Goal: Task Accomplishment & Management: Use online tool/utility

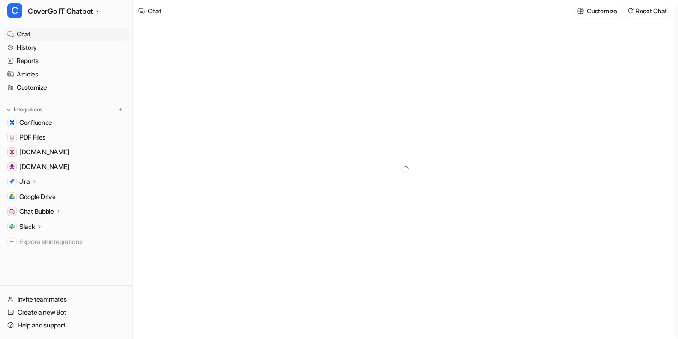
type textarea "**********"
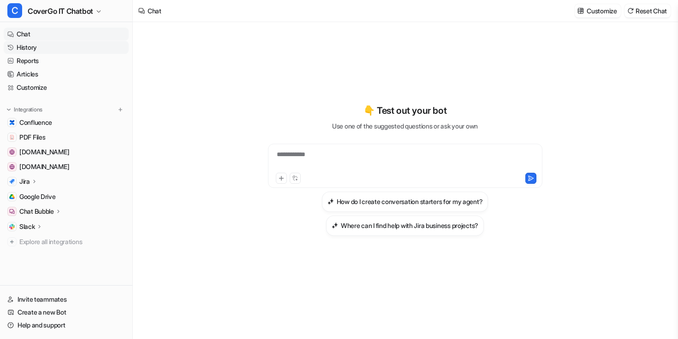
click at [80, 52] on link "History" at bounding box center [66, 47] width 125 height 13
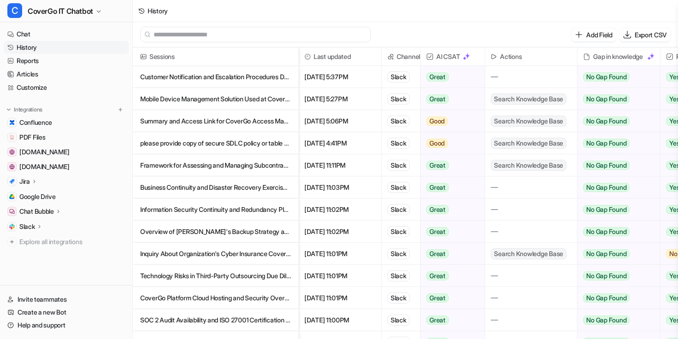
click at [228, 80] on p "Customer Notification and Escalation Procedures During Security Incidents" at bounding box center [215, 77] width 151 height 22
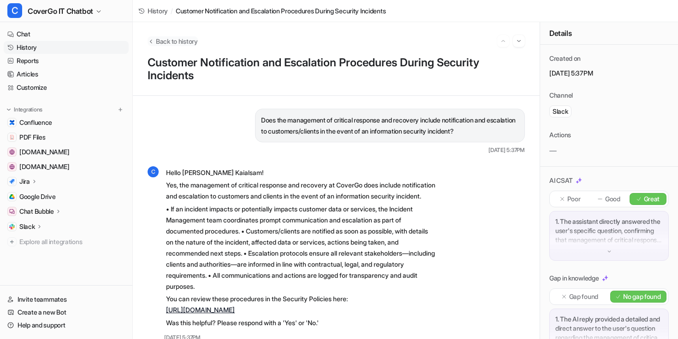
click at [158, 37] on span "Back to history" at bounding box center [177, 41] width 42 height 10
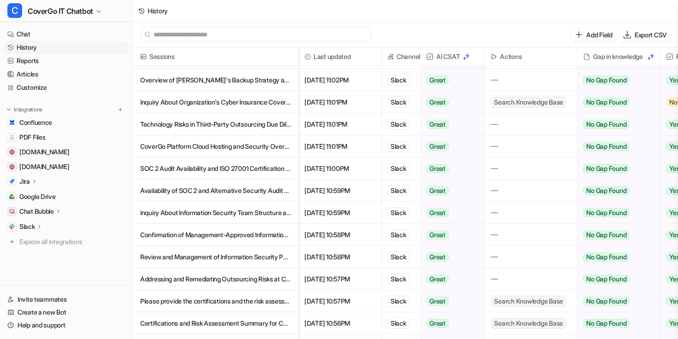
scroll to position [176, 0]
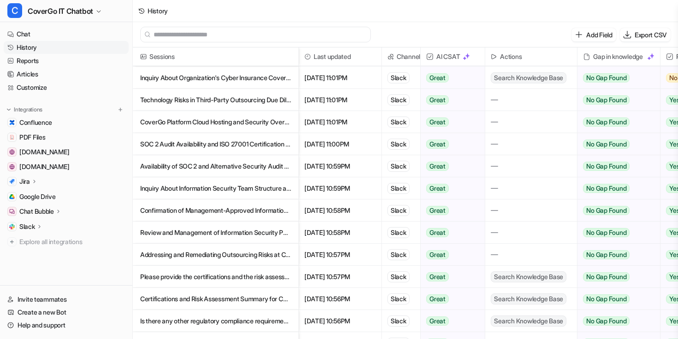
click at [231, 171] on p "Availability of SOC 2 and Alternative Security Audit Certifications" at bounding box center [215, 166] width 151 height 22
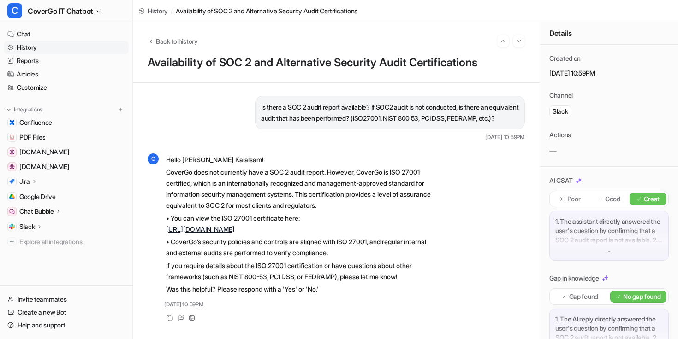
scroll to position [14, 0]
click at [151, 40] on icon "Back to history" at bounding box center [151, 42] width 2 height 4
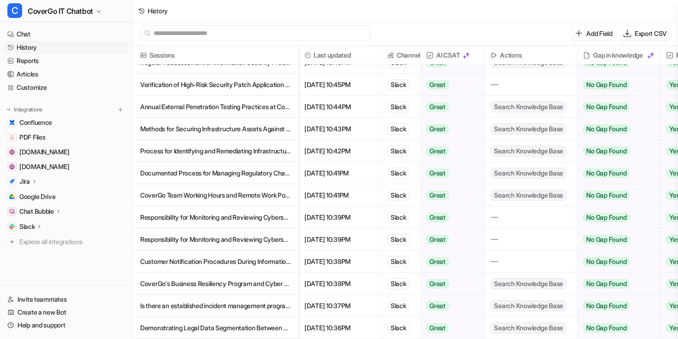
scroll to position [1, 0]
click at [254, 304] on p "Is there an established incident management program?" at bounding box center [215, 306] width 151 height 22
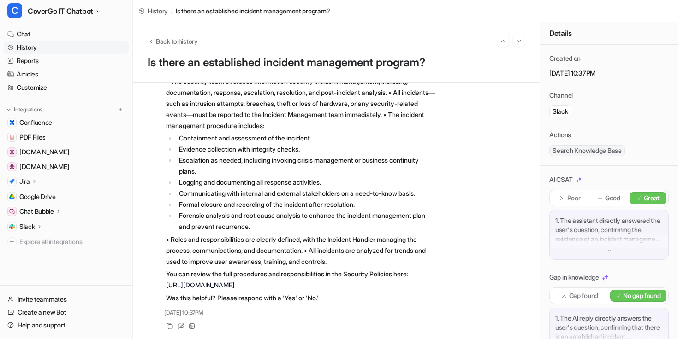
scroll to position [118, 0]
click at [155, 40] on button "Back to history" at bounding box center [172, 41] width 50 height 10
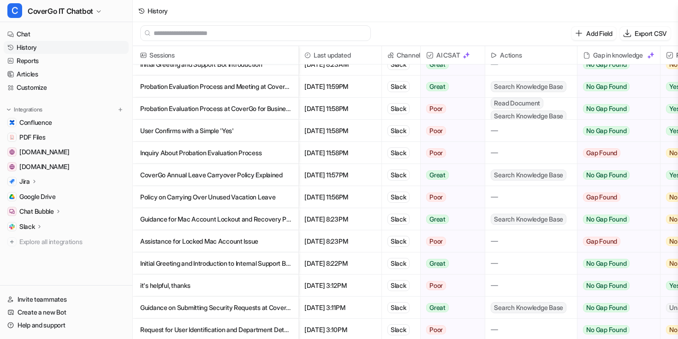
scroll to position [2418, 0]
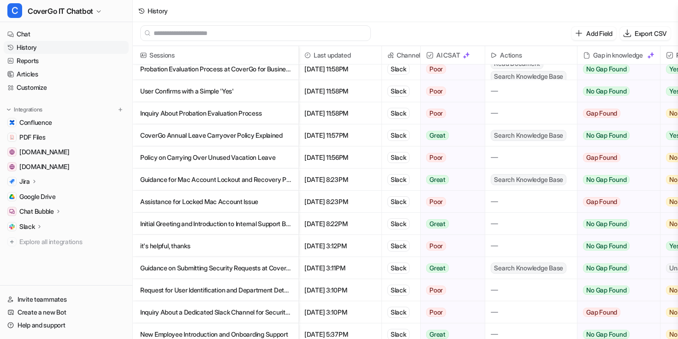
click at [261, 267] on p "Guidance on Submitting Security Requests at CoverGo" at bounding box center [215, 268] width 151 height 22
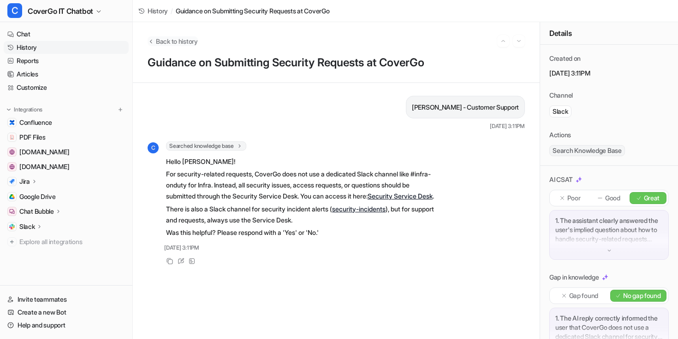
click at [152, 41] on icon "Back to history" at bounding box center [150, 41] width 6 height 7
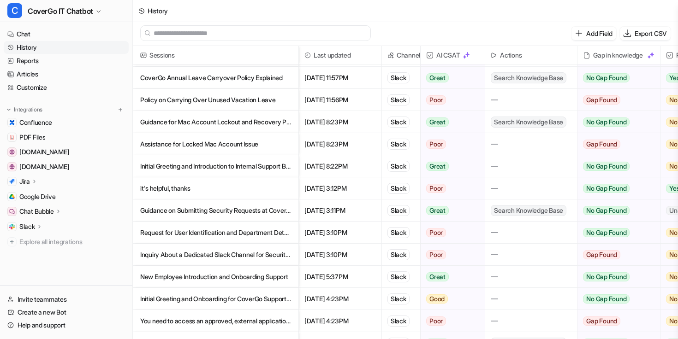
scroll to position [2475, 0]
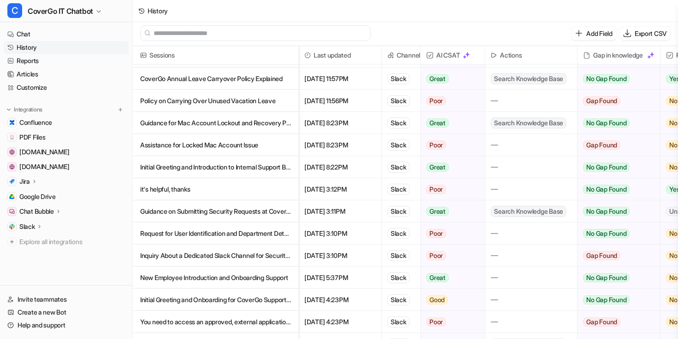
click at [261, 147] on p "Assistance for Locked Mac Account Issue" at bounding box center [215, 145] width 151 height 22
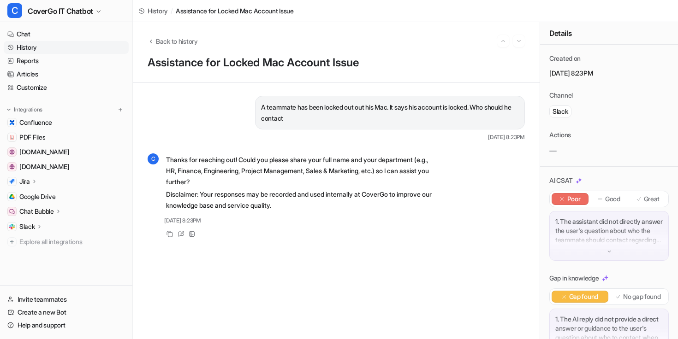
click at [154, 35] on div "Back to history" at bounding box center [335, 41] width 377 height 12
click at [149, 42] on icon "Back to history" at bounding box center [150, 41] width 6 height 7
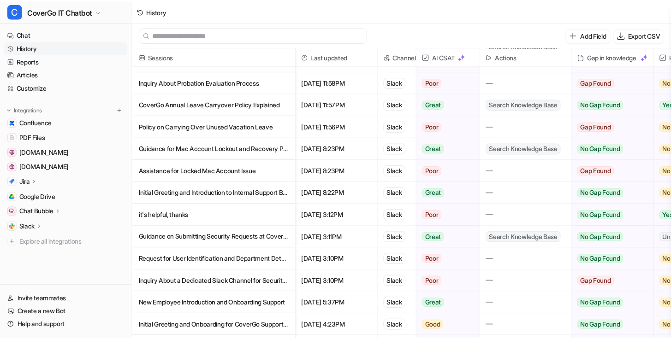
scroll to position [2450, 0]
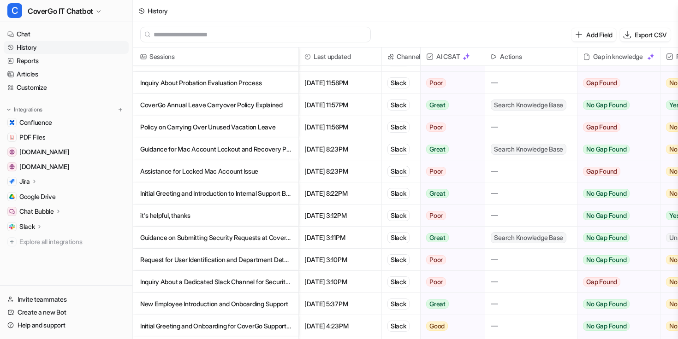
click at [236, 148] on p "Guidance for Mac Account Lockout and Recovery Procedures" at bounding box center [215, 149] width 151 height 22
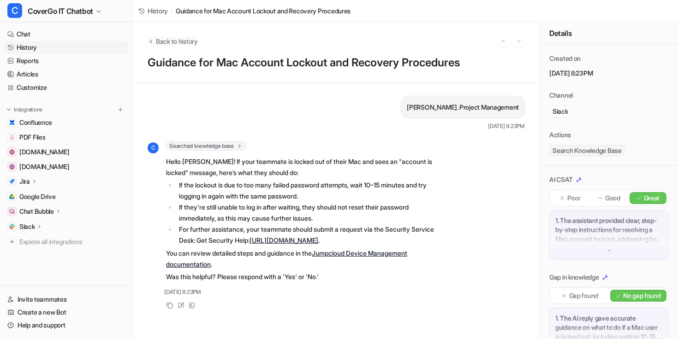
click at [150, 43] on icon "Back to history" at bounding box center [150, 41] width 6 height 7
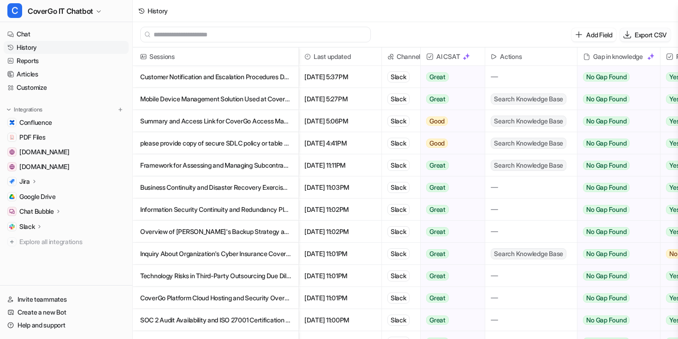
click at [628, 35] on icon "button" at bounding box center [626, 34] width 9 height 9
select select "*"
select select "****"
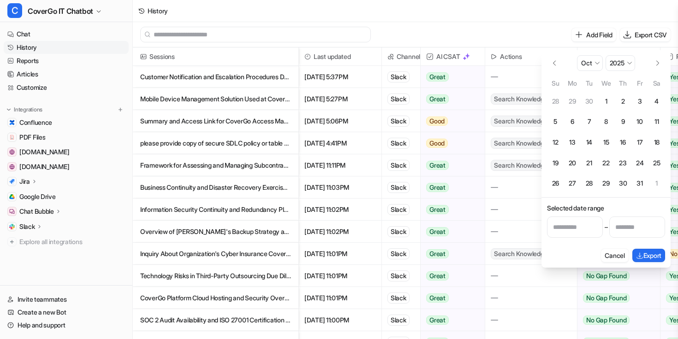
click at [554, 123] on button "5" at bounding box center [555, 121] width 17 height 17
type input "**********"
select select "*"
select select "****"
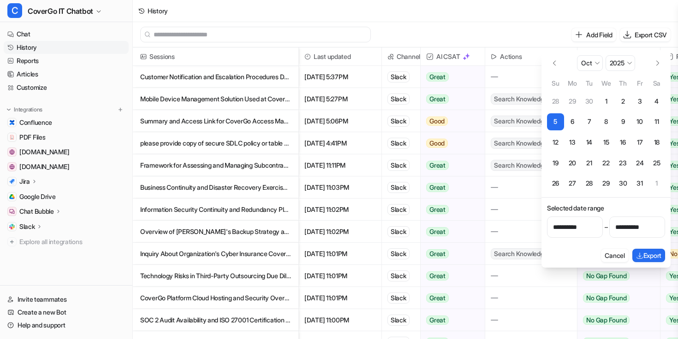
click at [661, 125] on button "11" at bounding box center [656, 121] width 17 height 17
type input "**********"
select select "*"
select select "****"
click at [651, 260] on button "Export" at bounding box center [648, 255] width 33 height 13
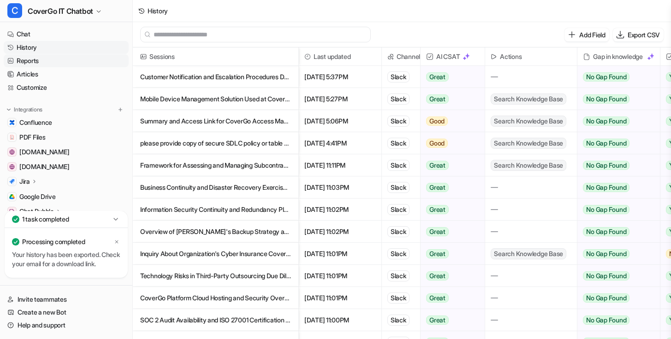
click at [45, 60] on link "Reports" at bounding box center [66, 60] width 125 height 13
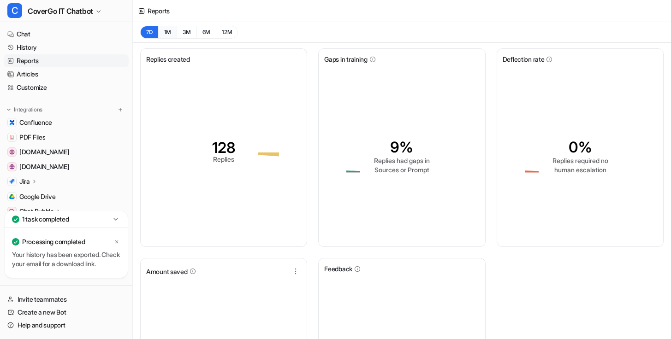
click at [170, 29] on button "1M" at bounding box center [167, 32] width 19 height 13
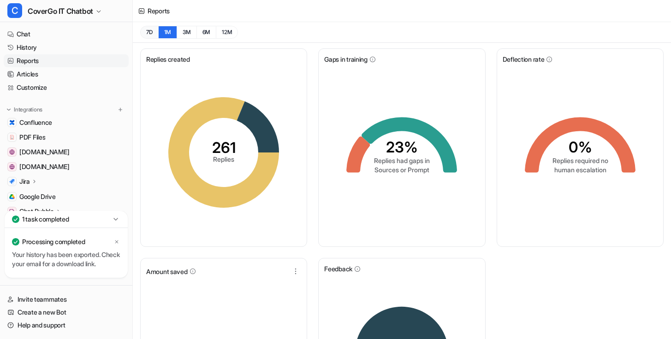
click at [152, 37] on button "7D" at bounding box center [149, 32] width 18 height 13
